Goal: Task Accomplishment & Management: Manage account settings

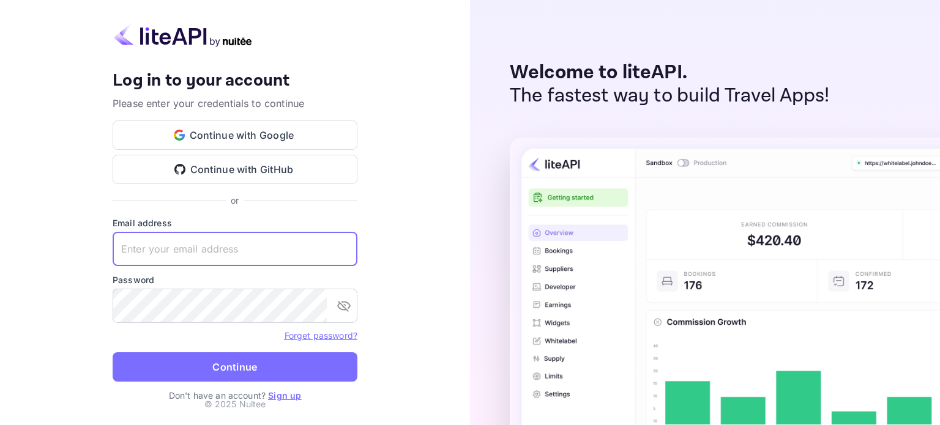
click at [242, 259] on input "text" at bounding box center [235, 249] width 245 height 34
click at [340, 253] on keeper-lock "Open Keeper Popup" at bounding box center [341, 249] width 15 height 15
click at [397, 230] on div "Your account has been created successfully, a confirmation link has been sent t…" at bounding box center [235, 212] width 470 height 425
click at [282, 244] on input "text" at bounding box center [235, 249] width 245 height 34
type input "[EMAIL_ADDRESS][DOMAIN_NAME]"
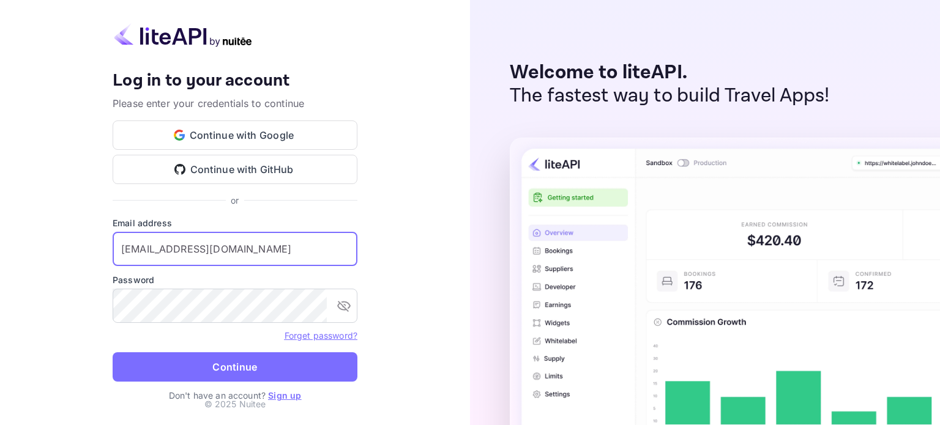
click at [422, 178] on div "Your account has been created successfully, a confirmation link has been sent t…" at bounding box center [235, 212] width 470 height 425
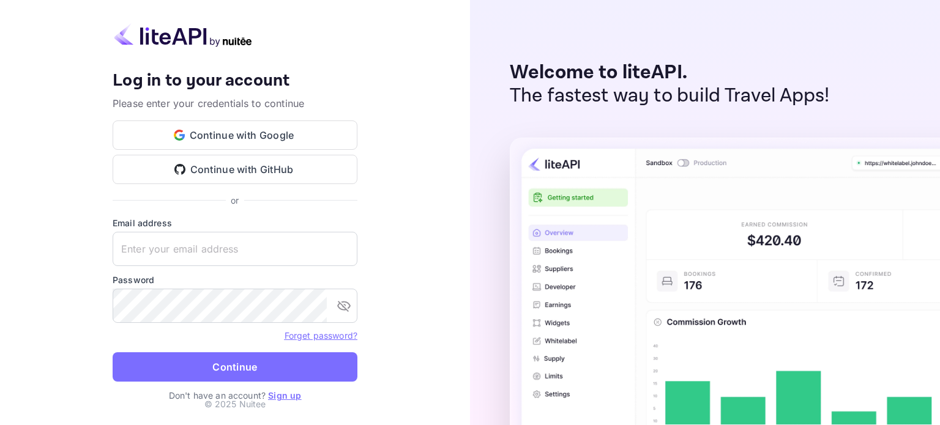
click at [285, 402] on p "Don't have an account? Sign up" at bounding box center [235, 395] width 245 height 13
click at [286, 395] on link "Sign up" at bounding box center [284, 396] width 33 height 10
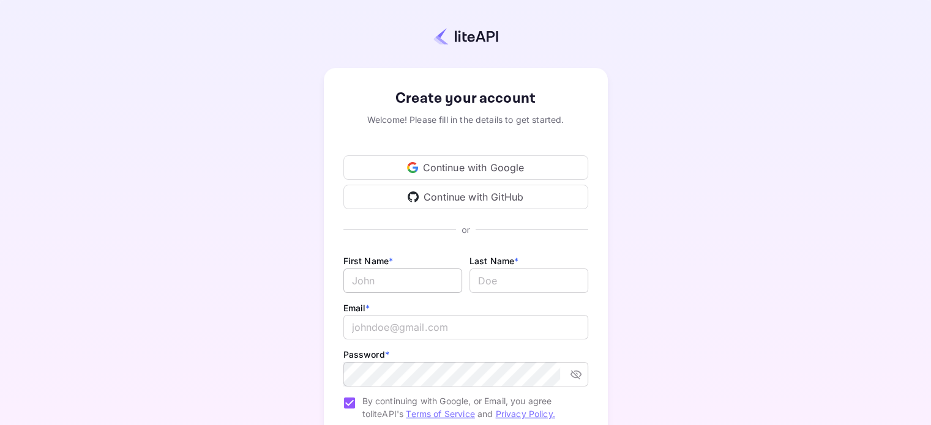
click at [419, 286] on input "Email *" at bounding box center [402, 281] width 119 height 24
type input "[PERSON_NAME]"
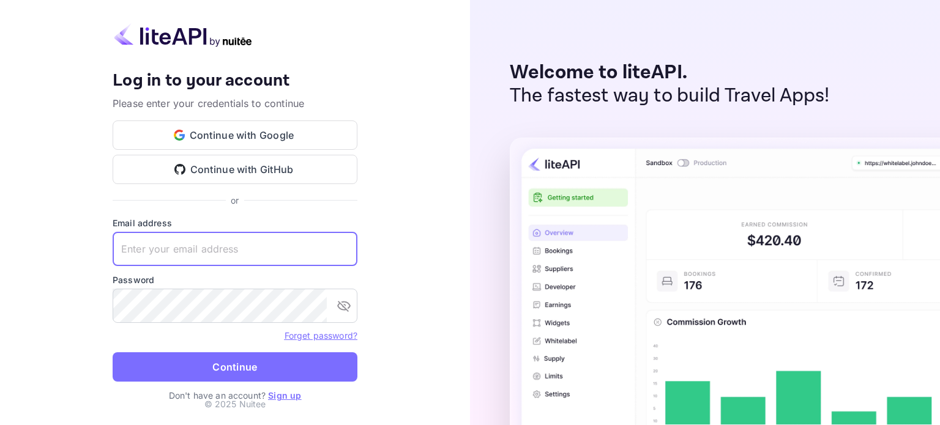
click at [262, 245] on input "text" at bounding box center [235, 249] width 245 height 34
type input "a"
type input "[EMAIL_ADDRESS][DOMAIN_NAME]"
click at [220, 323] on form "Email address [EMAIL_ADDRESS][DOMAIN_NAME] ​ Password ​ Forget password? Contin…" at bounding box center [235, 303] width 245 height 173
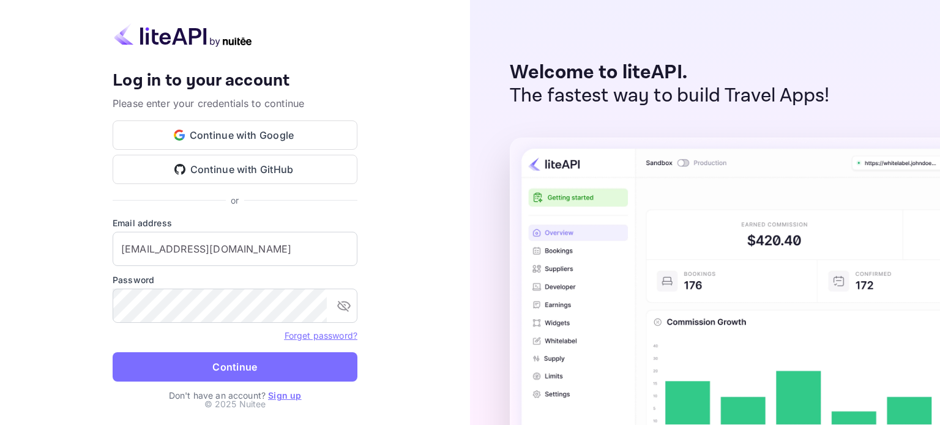
click at [286, 332] on link "Forget password?" at bounding box center [321, 336] width 73 height 10
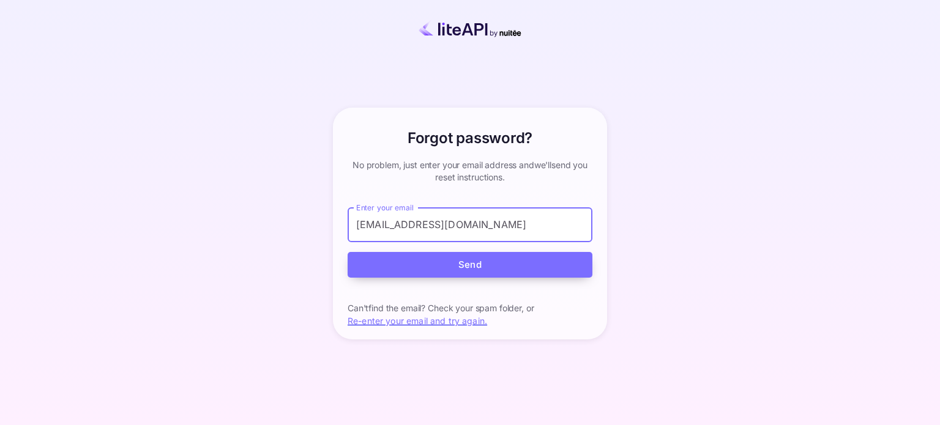
type input "[EMAIL_ADDRESS][DOMAIN_NAME]"
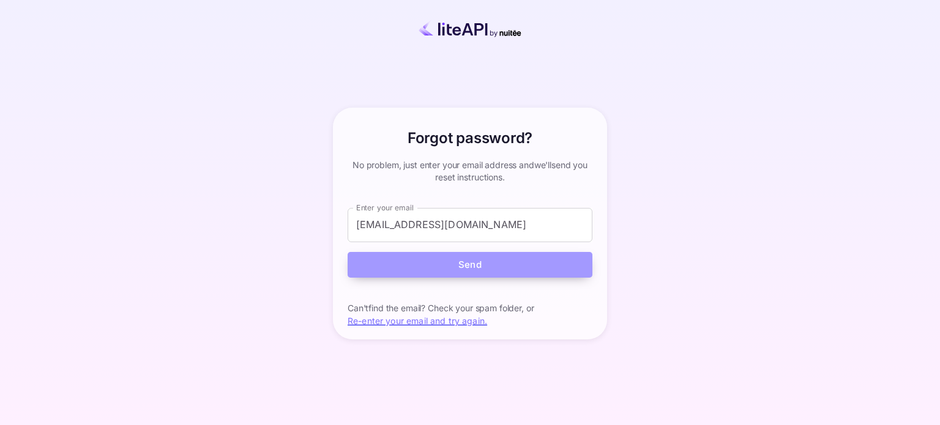
click at [436, 270] on button "Send" at bounding box center [470, 265] width 245 height 26
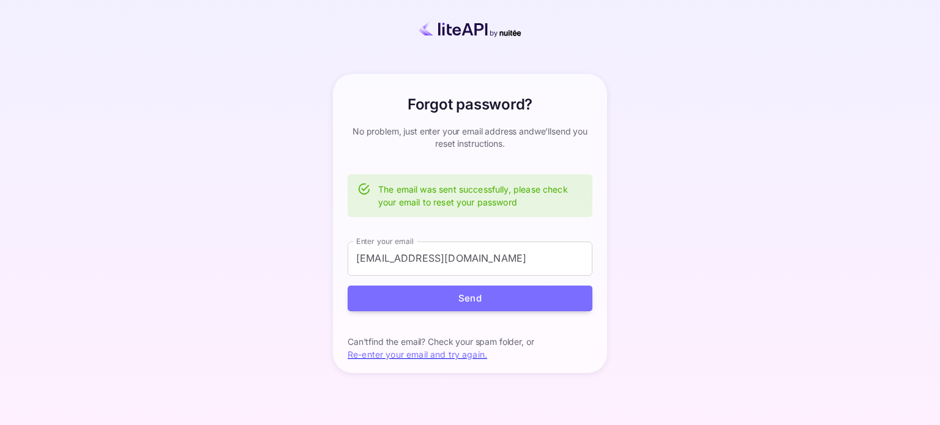
click at [641, 100] on div "Forgot password? your account has been created successfully, a confirmation lin…" at bounding box center [470, 223] width 832 height 373
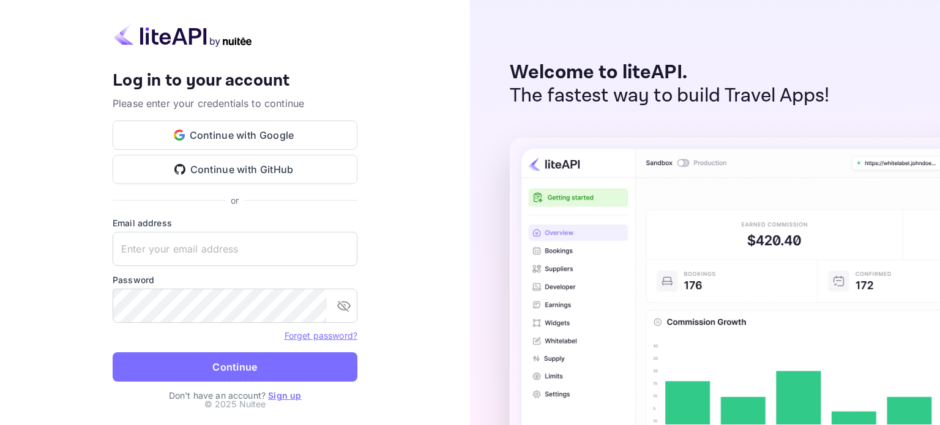
click at [474, 133] on div "Welcome to liteAPI. The fastest way to build Travel Apps!" at bounding box center [705, 212] width 470 height 425
click at [341, 250] on keeper-lock "Open Keeper Popup" at bounding box center [341, 249] width 15 height 15
click at [343, 249] on keeper-lock "Open Keeper Popup" at bounding box center [341, 249] width 15 height 15
type input "[EMAIL_ADDRESS][DOMAIN_NAME]"
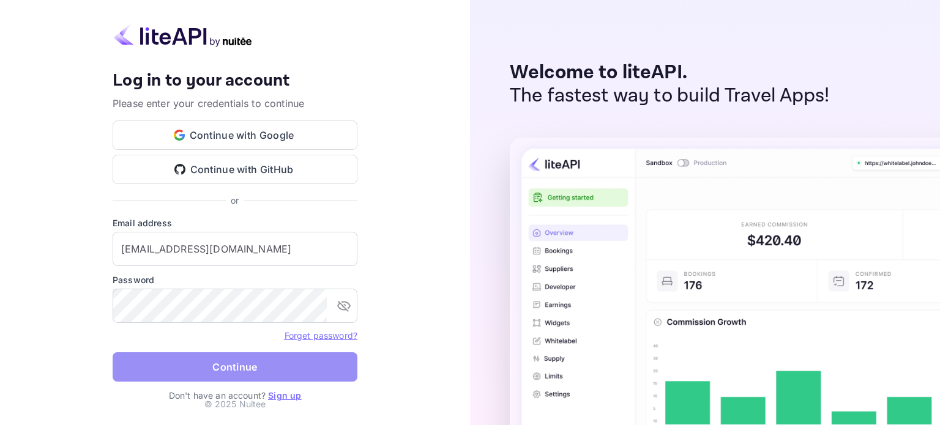
click at [267, 361] on button "Continue" at bounding box center [235, 367] width 245 height 29
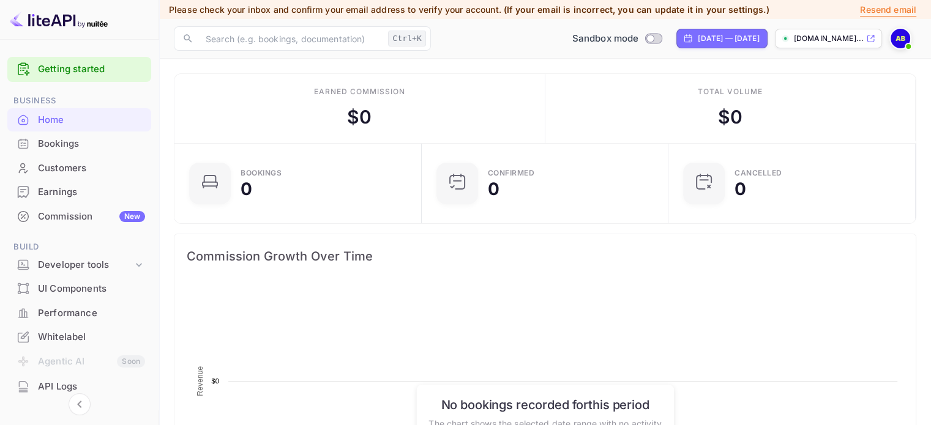
scroll to position [190, 230]
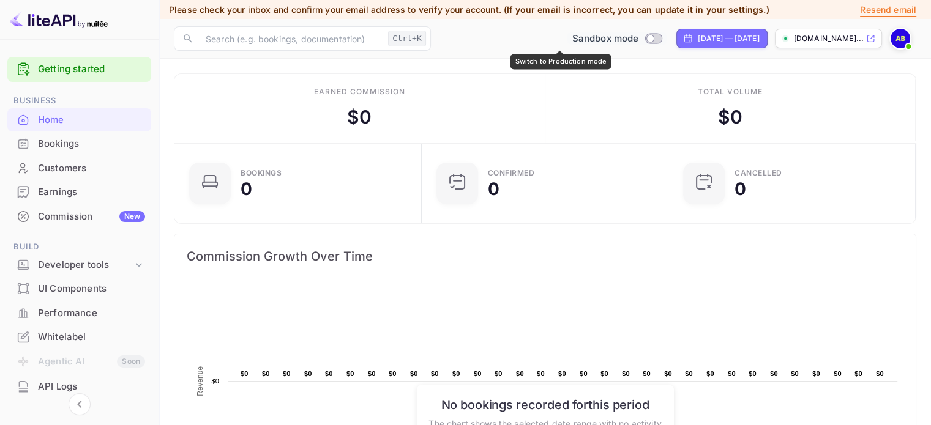
click at [638, 39] on input "Switch to Production mode" at bounding box center [650, 38] width 24 height 8
checkbox input "false"
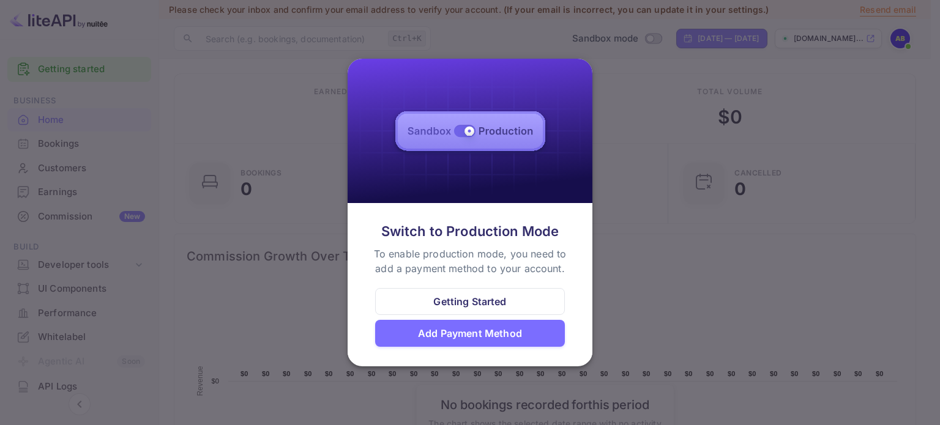
click at [611, 95] on div at bounding box center [470, 212] width 940 height 425
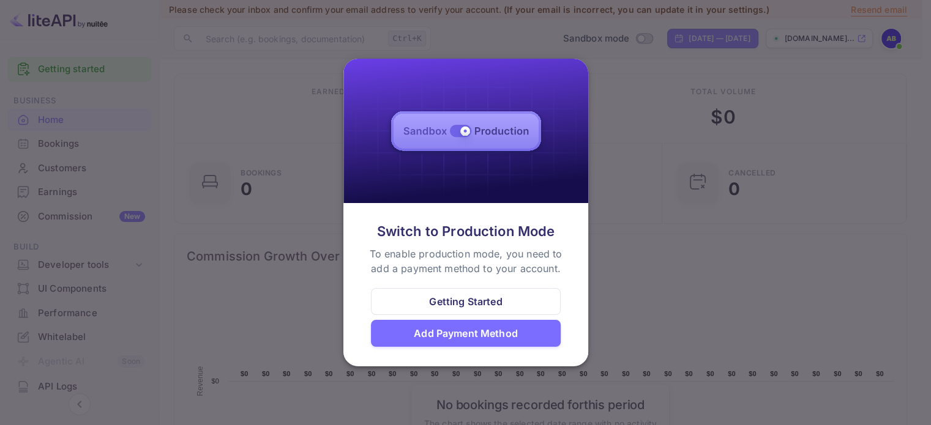
scroll to position [10, 10]
